Goal: Task Accomplishment & Management: Manage account settings

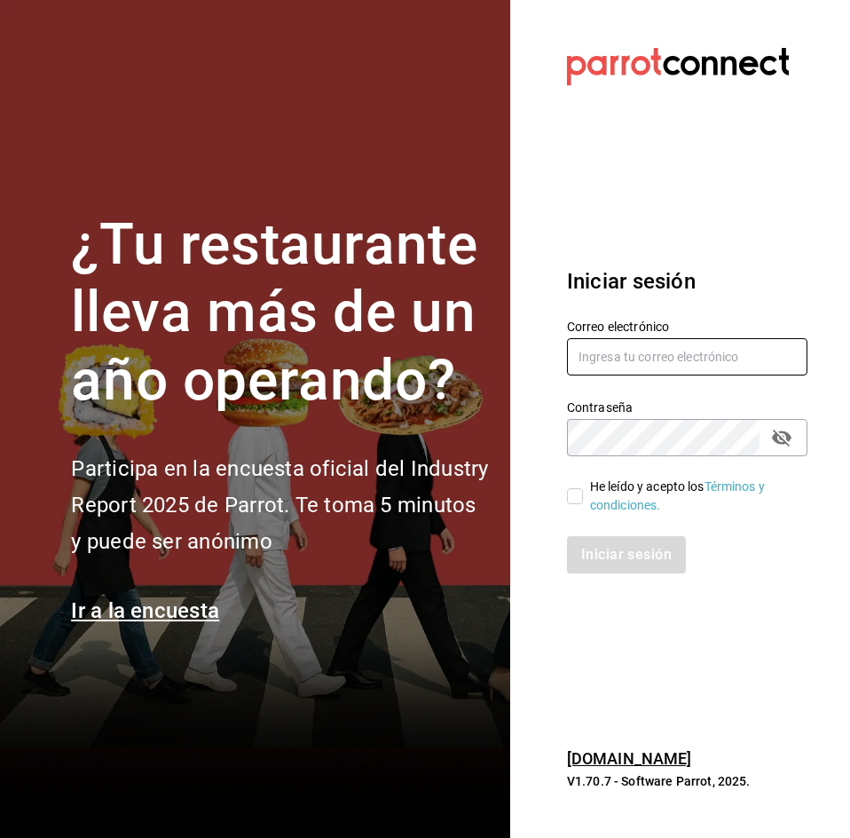
click at [630, 348] on input "text" at bounding box center [687, 356] width 240 height 37
type input "[DOMAIN_NAME][EMAIL_ADDRESS][DOMAIN_NAME]"
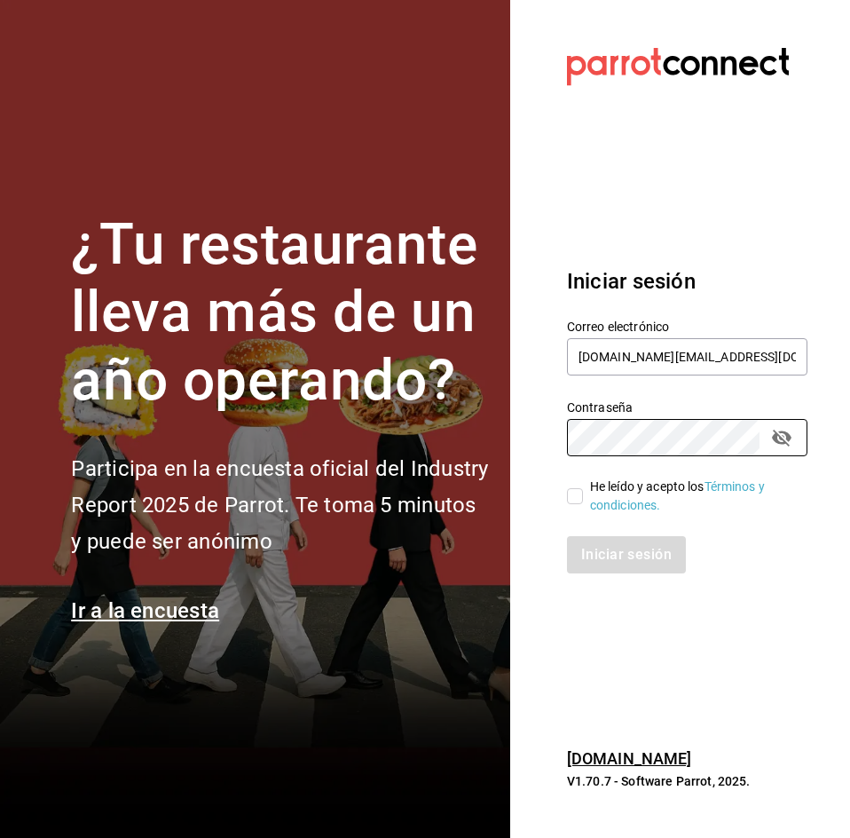
click at [580, 488] on input "He leído y acepto los Términos y condiciones." at bounding box center [575, 496] width 16 height 16
checkbox input "true"
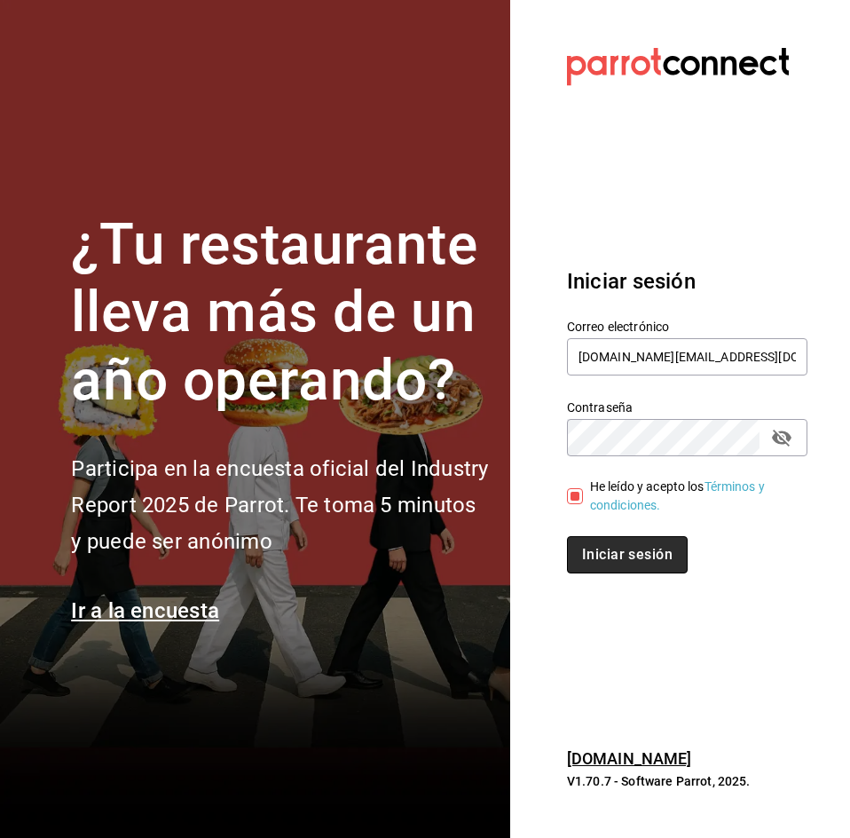
click at [609, 547] on font "Iniciar sesión" at bounding box center [627, 554] width 91 height 17
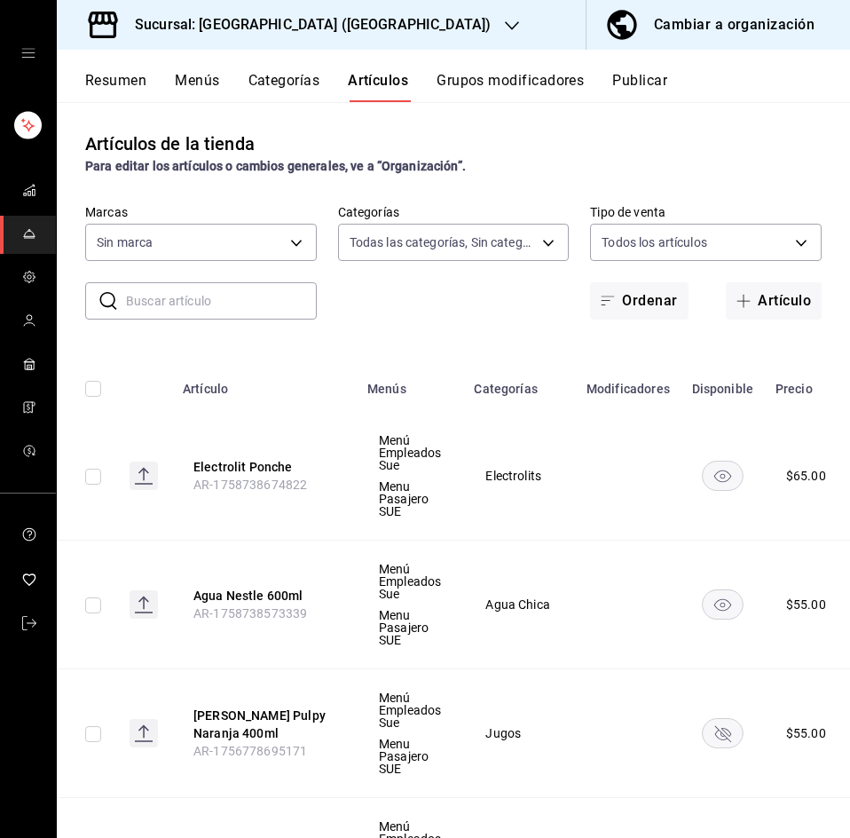
type input "2e1828e9-5a57-4edd-8f48-48dda2a301a8,7fcd04b4-4e45-458b-b102-631ec01b5e6c,3368a…"
type input "bf7cb2a7-9f9a-455a-9171-abf6aa8c8f17"
click at [29, 54] on icon "cajón abierto" at bounding box center [28, 53] width 14 height 14
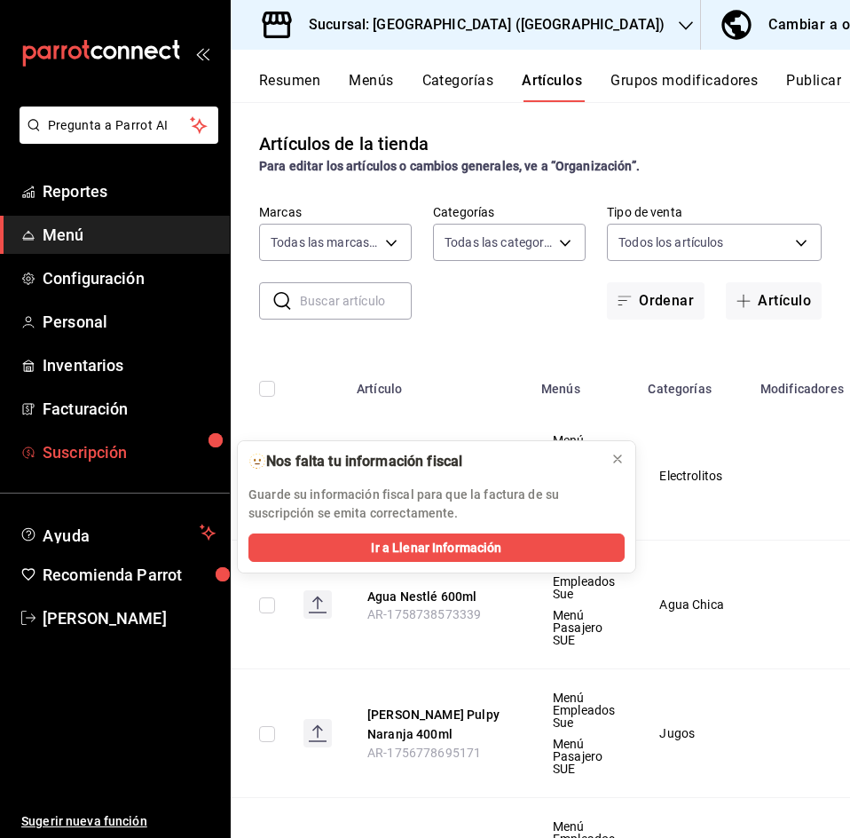
click at [124, 461] on span "Suscripción" at bounding box center [129, 452] width 173 height 24
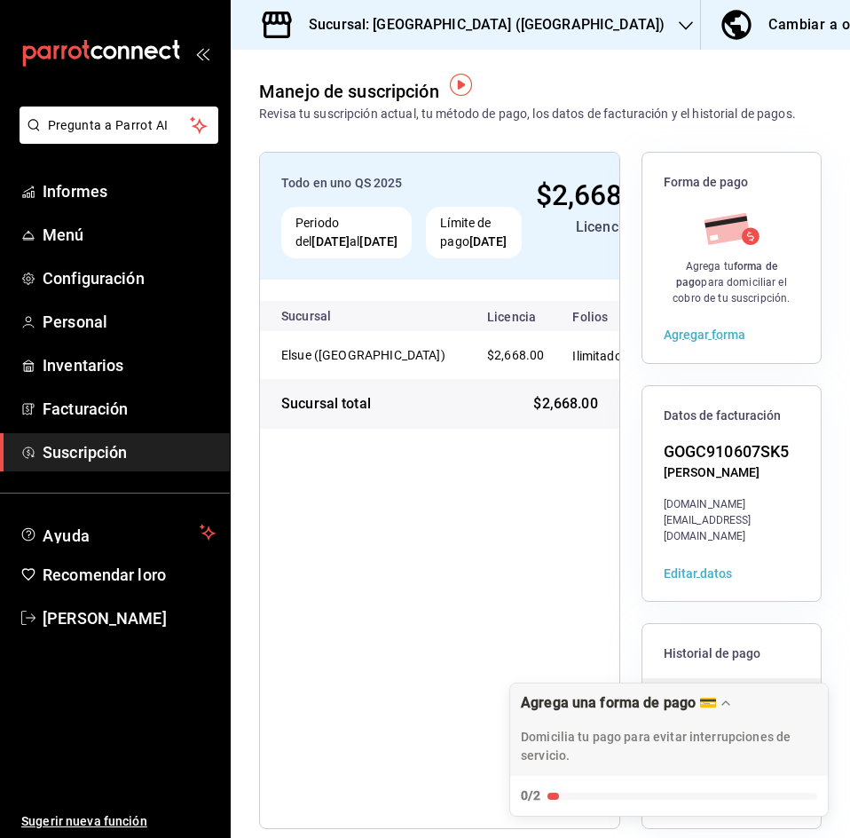
scroll to position [7, 0]
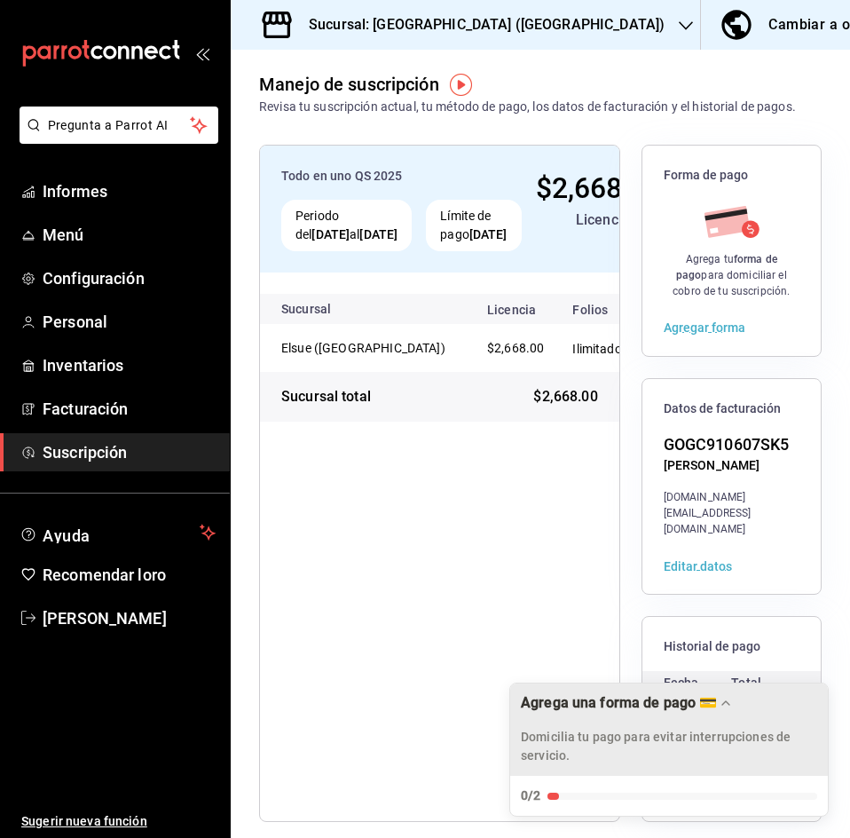
click at [723, 703] on icon "Arrastrar para mover la lista de verificación" at bounding box center [725, 703] width 7 height 4
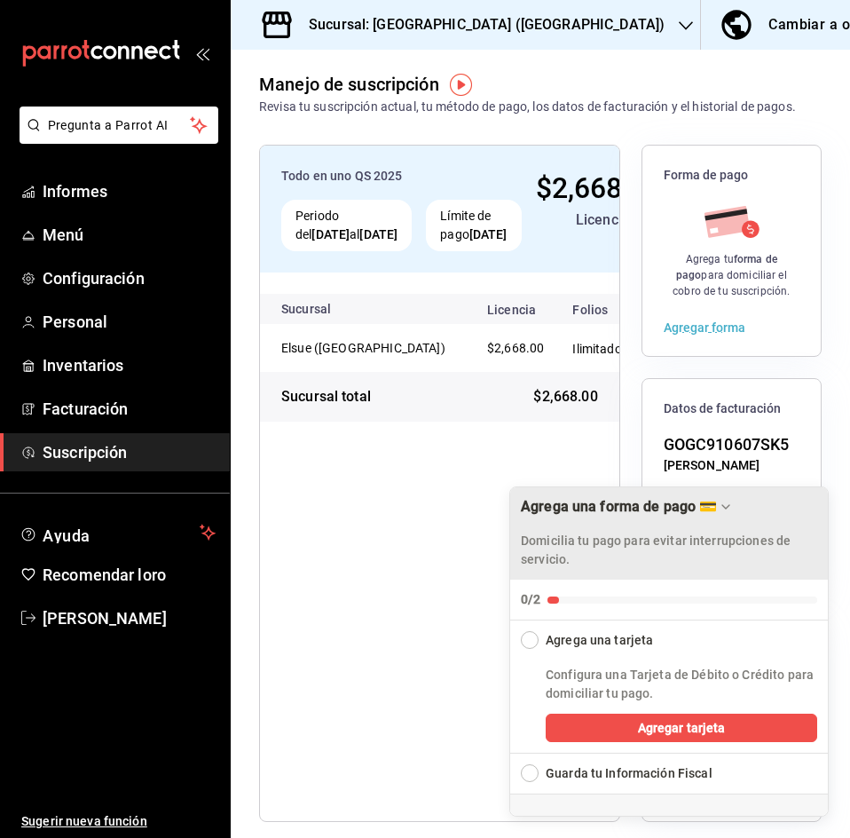
click at [468, 691] on div "Todo en uno QS 2025 Periodo del [DATE] al [DATE] Límite de pago [DATE] $2,668.0…" at bounding box center [439, 483] width 361 height 677
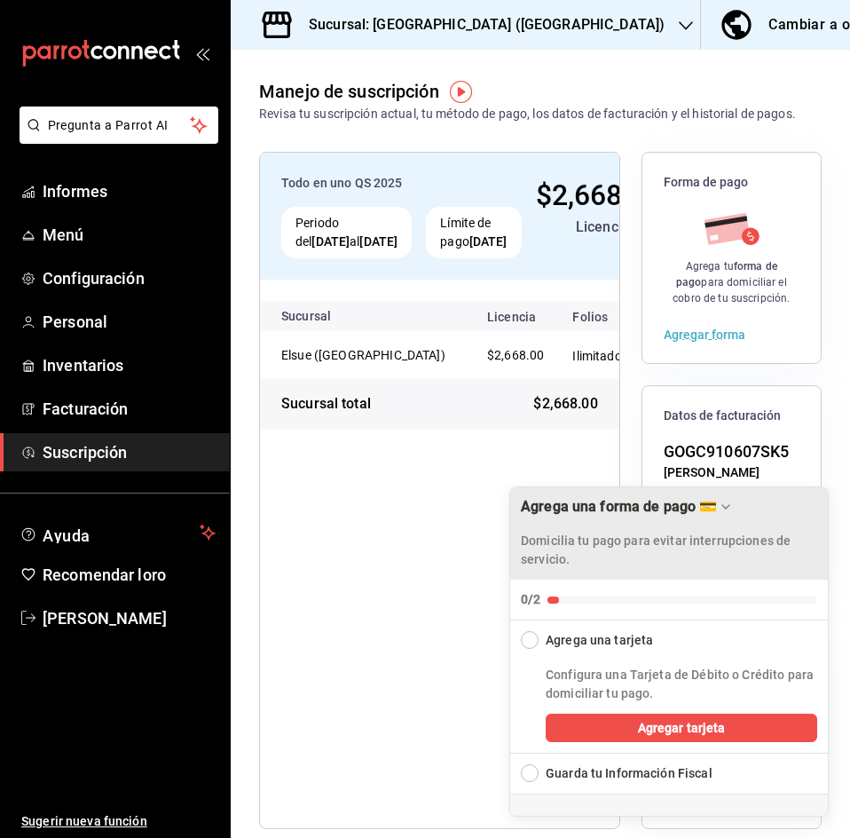
click at [722, 509] on icon "Arrastrar para mover la lista de verificación" at bounding box center [726, 507] width 14 height 14
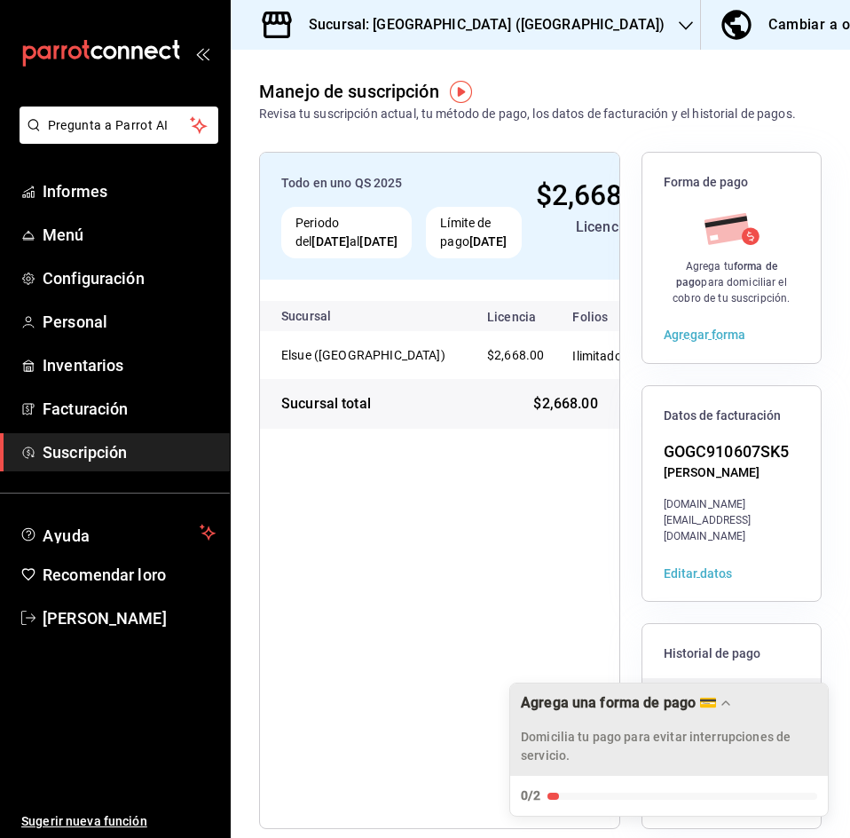
scroll to position [7, 0]
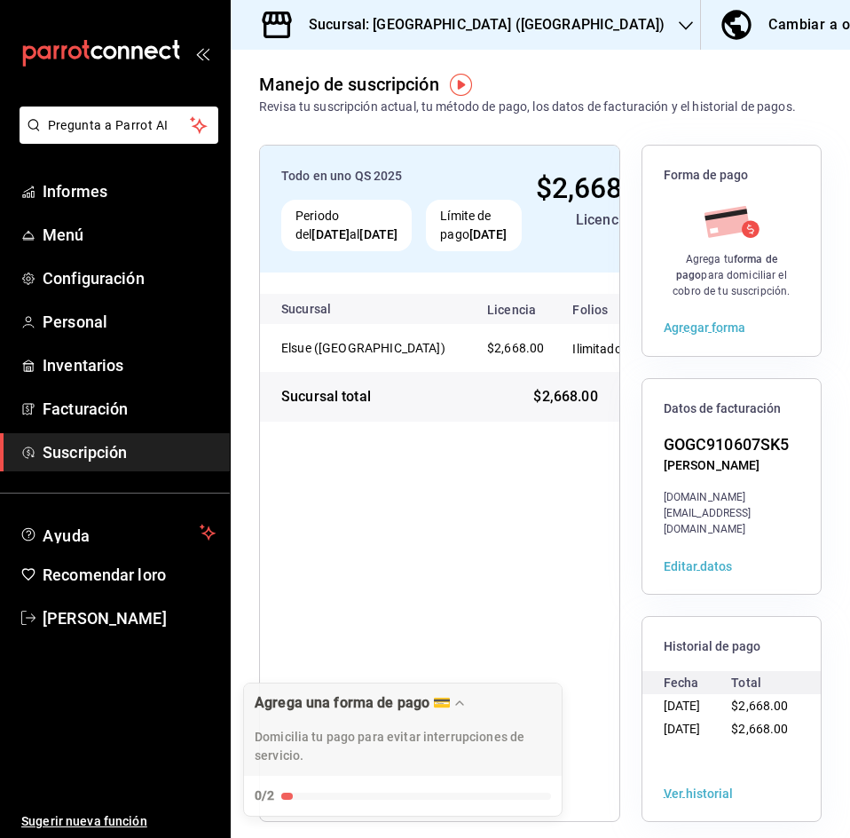
drag, startPoint x: 786, startPoint y: 714, endPoint x: 520, endPoint y: 672, distance: 269.5
click at [463, 22] on font "Sucursal: [GEOGRAPHIC_DATA] ([GEOGRAPHIC_DATA])" at bounding box center [487, 24] width 356 height 17
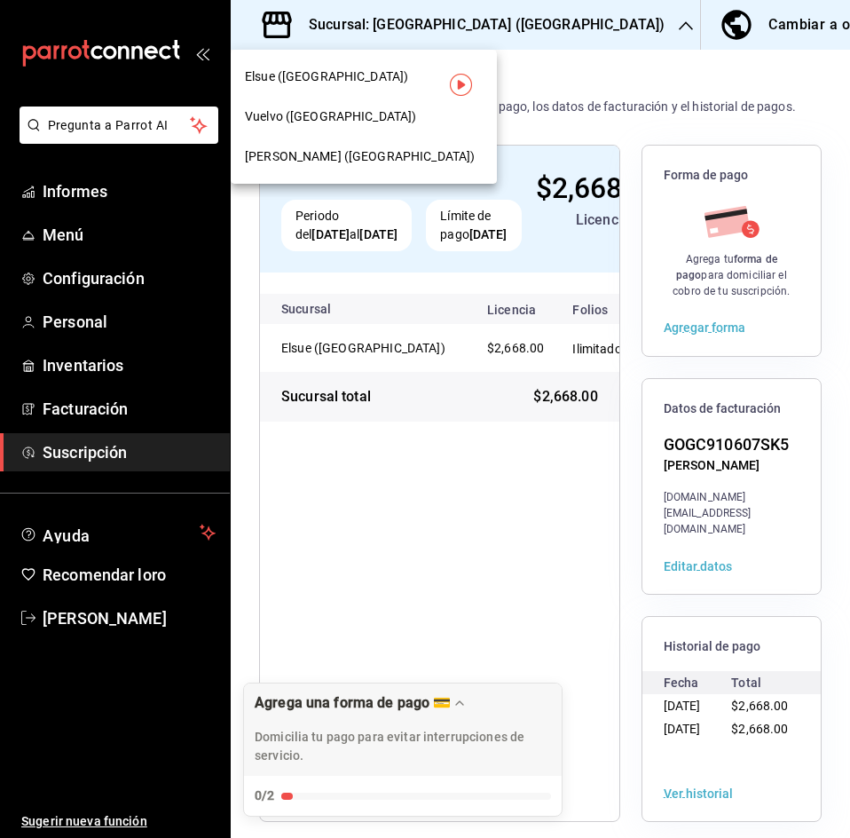
click at [357, 124] on span "Vuelvo ([GEOGRAPHIC_DATA])" at bounding box center [330, 116] width 171 height 19
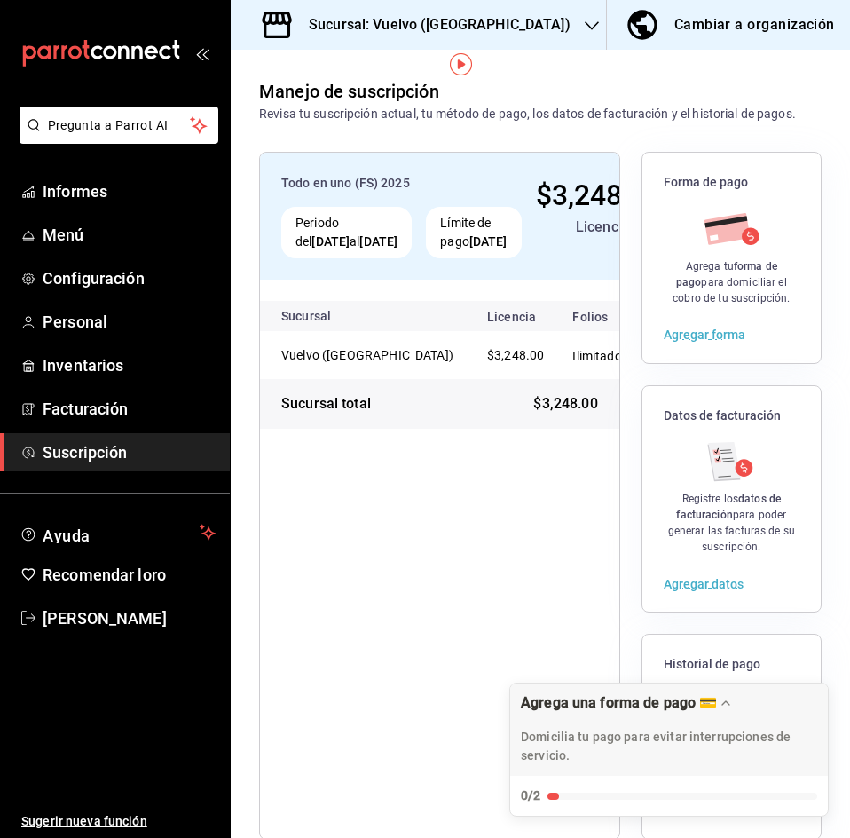
scroll to position [28, 0]
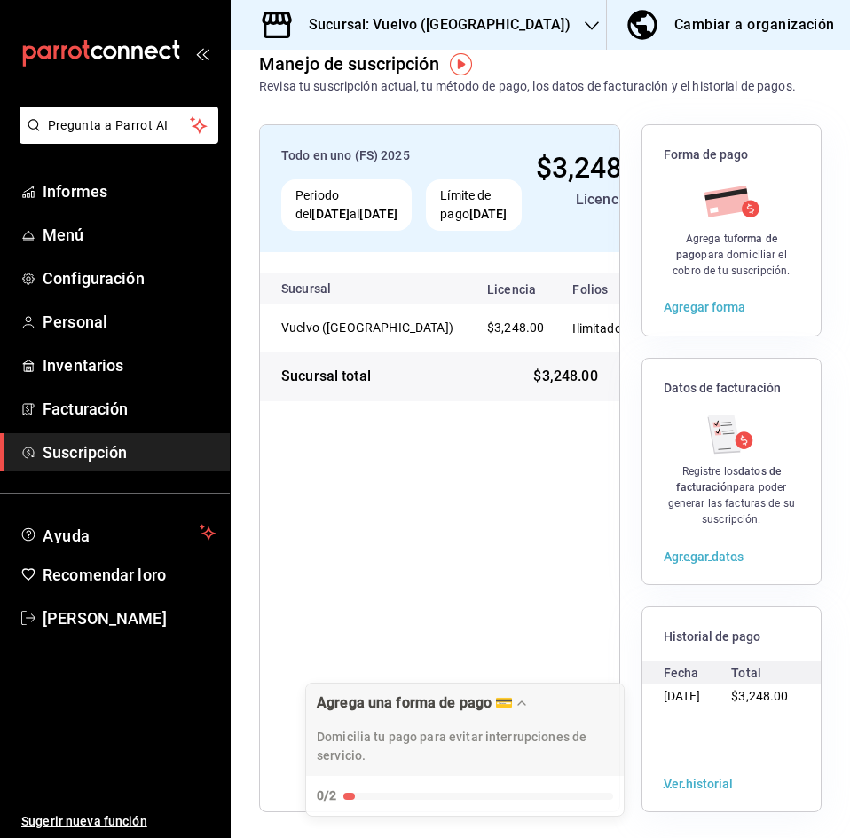
drag, startPoint x: 819, startPoint y: 707, endPoint x: 615, endPoint y: 643, distance: 213.9
click at [615, 643] on body "Pregunta a Parrot AI Informes Menú Configuración Personal Inventarios Facturaci…" at bounding box center [425, 419] width 850 height 838
